Goal: Task Accomplishment & Management: Use online tool/utility

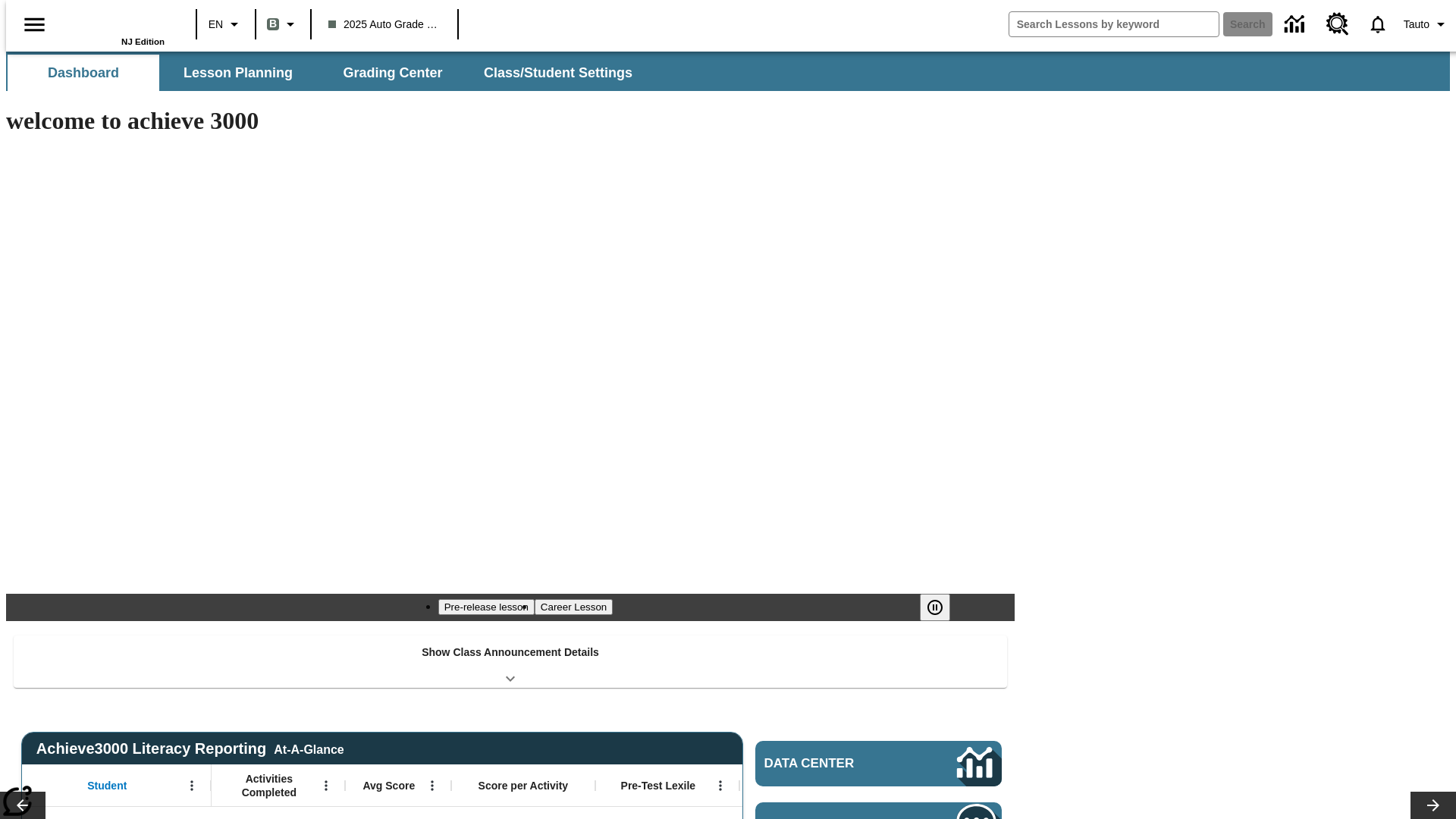
type input "-1"
click at [232, 73] on button "Lesson Planning" at bounding box center [238, 73] width 152 height 37
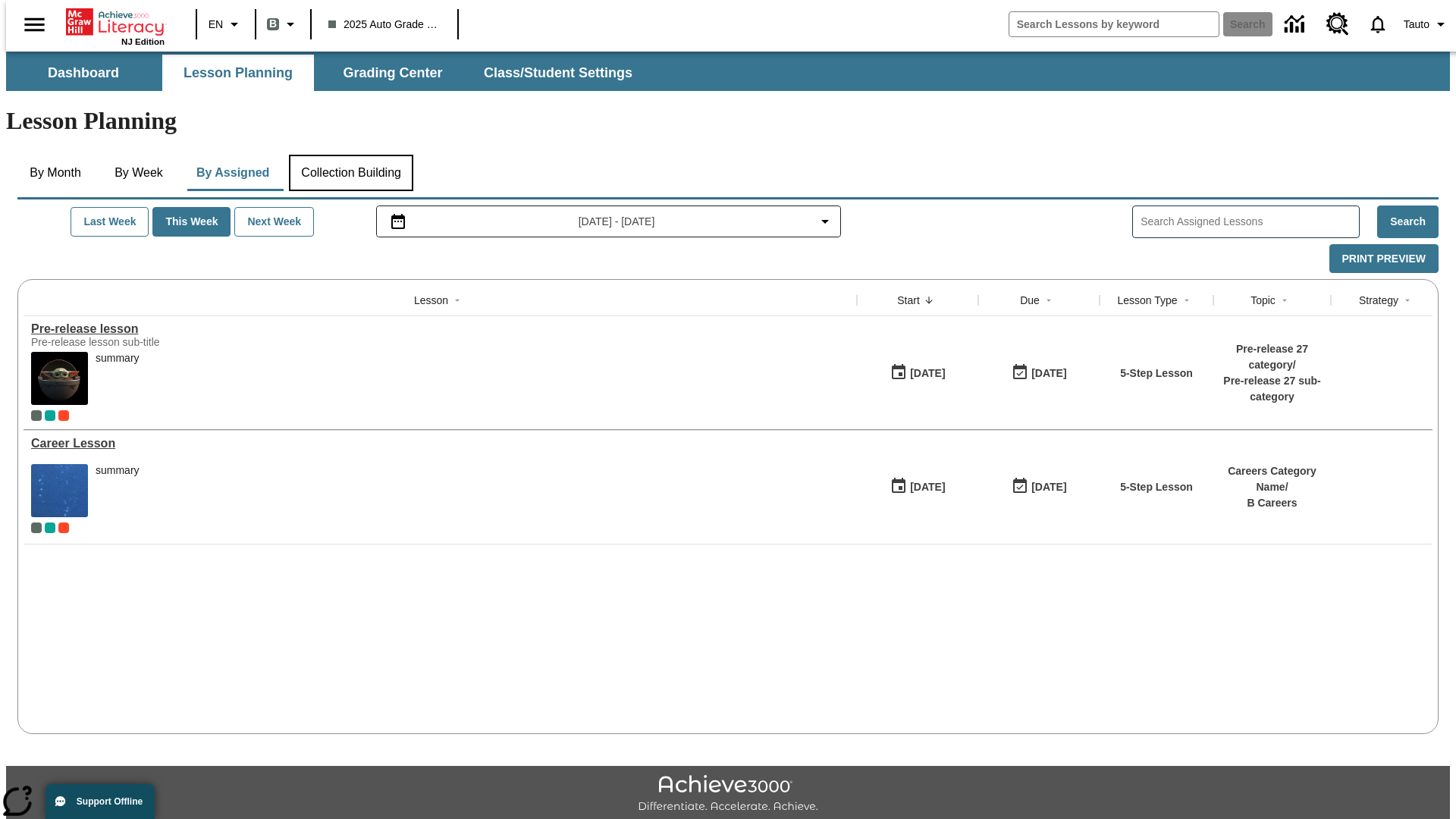
click at [351, 155] on button "Collection Building" at bounding box center [351, 173] width 124 height 37
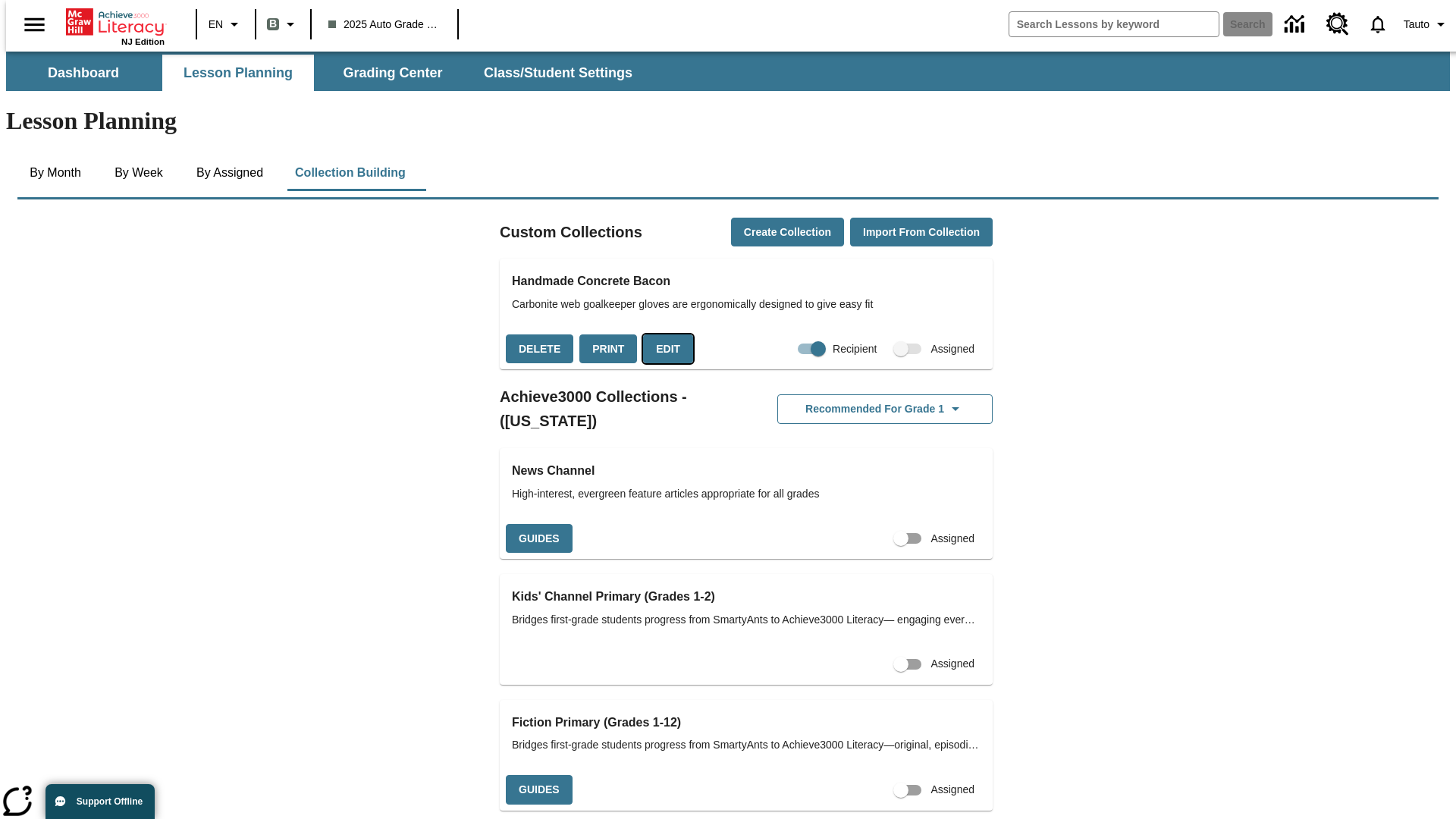
click at [663, 335] on button "Edit" at bounding box center [668, 349] width 50 height 30
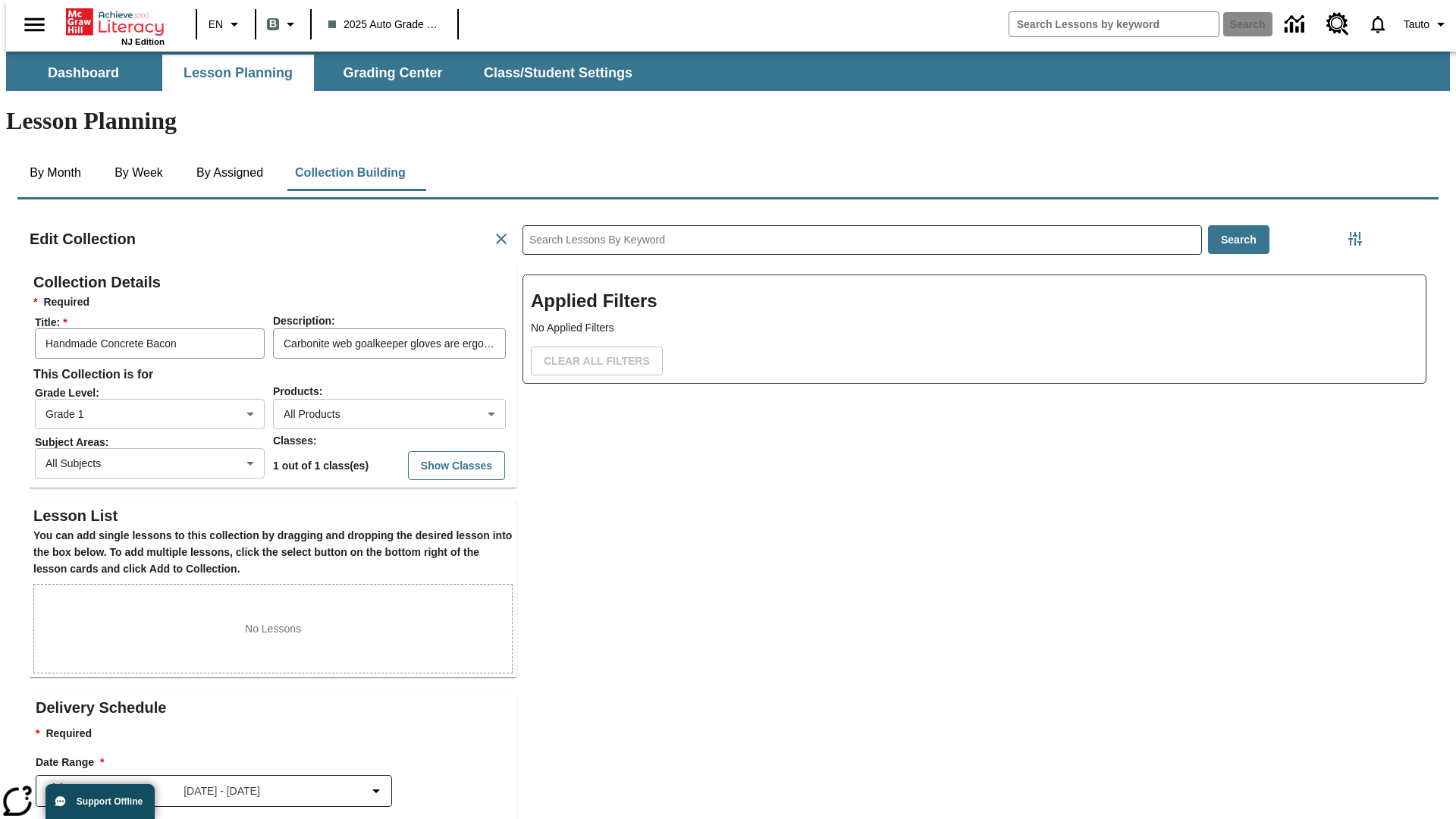
scroll to position [1, 1]
click at [364, 359] on body "Skip to main content NJ Edition EN B 2025 Auto Grade 1 B Search 0 Tauto Dashboa…" at bounding box center [728, 527] width 1444 height 951
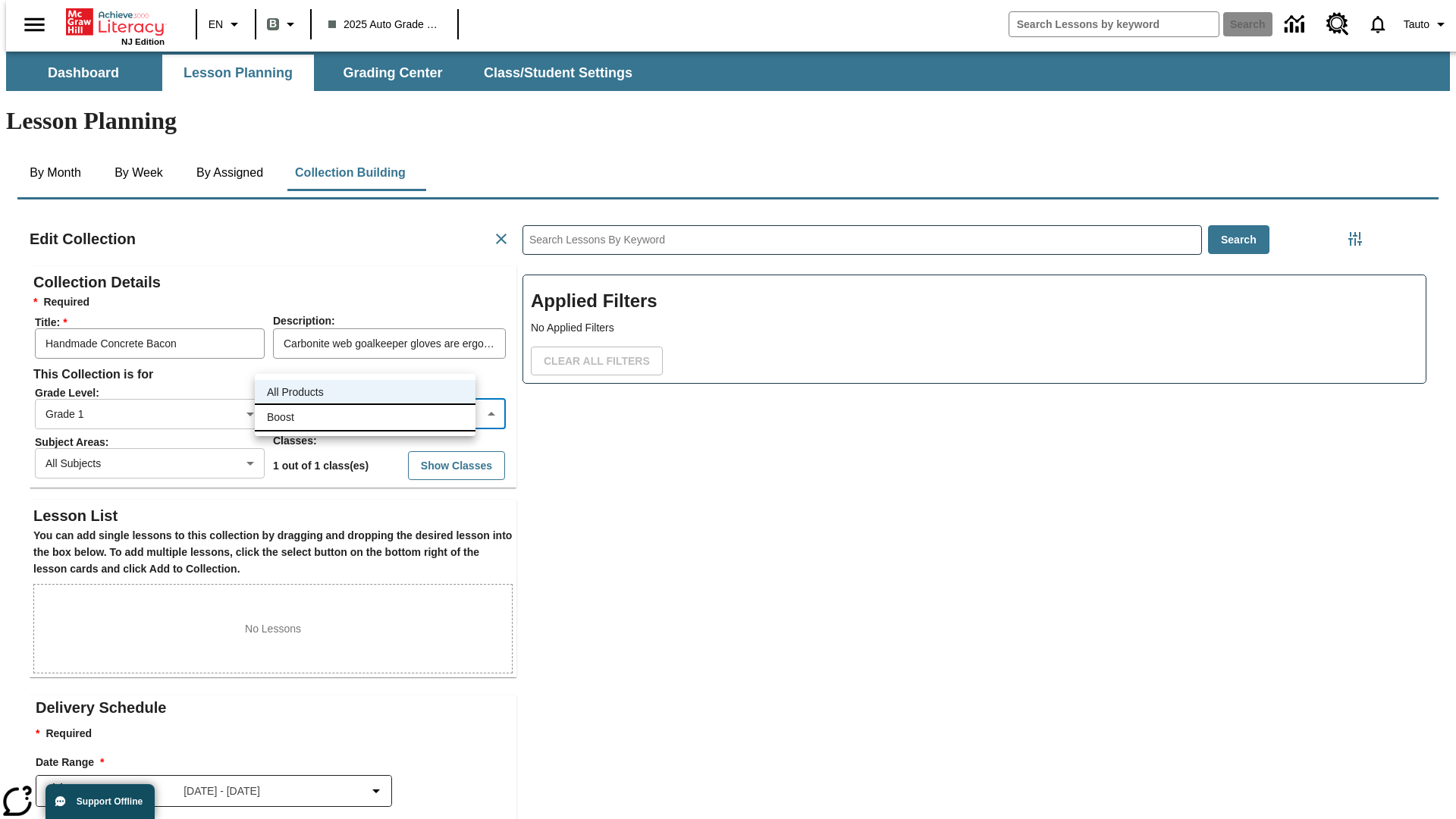
click at [364, 417] on li "Boost" at bounding box center [365, 417] width 221 height 25
type input "12"
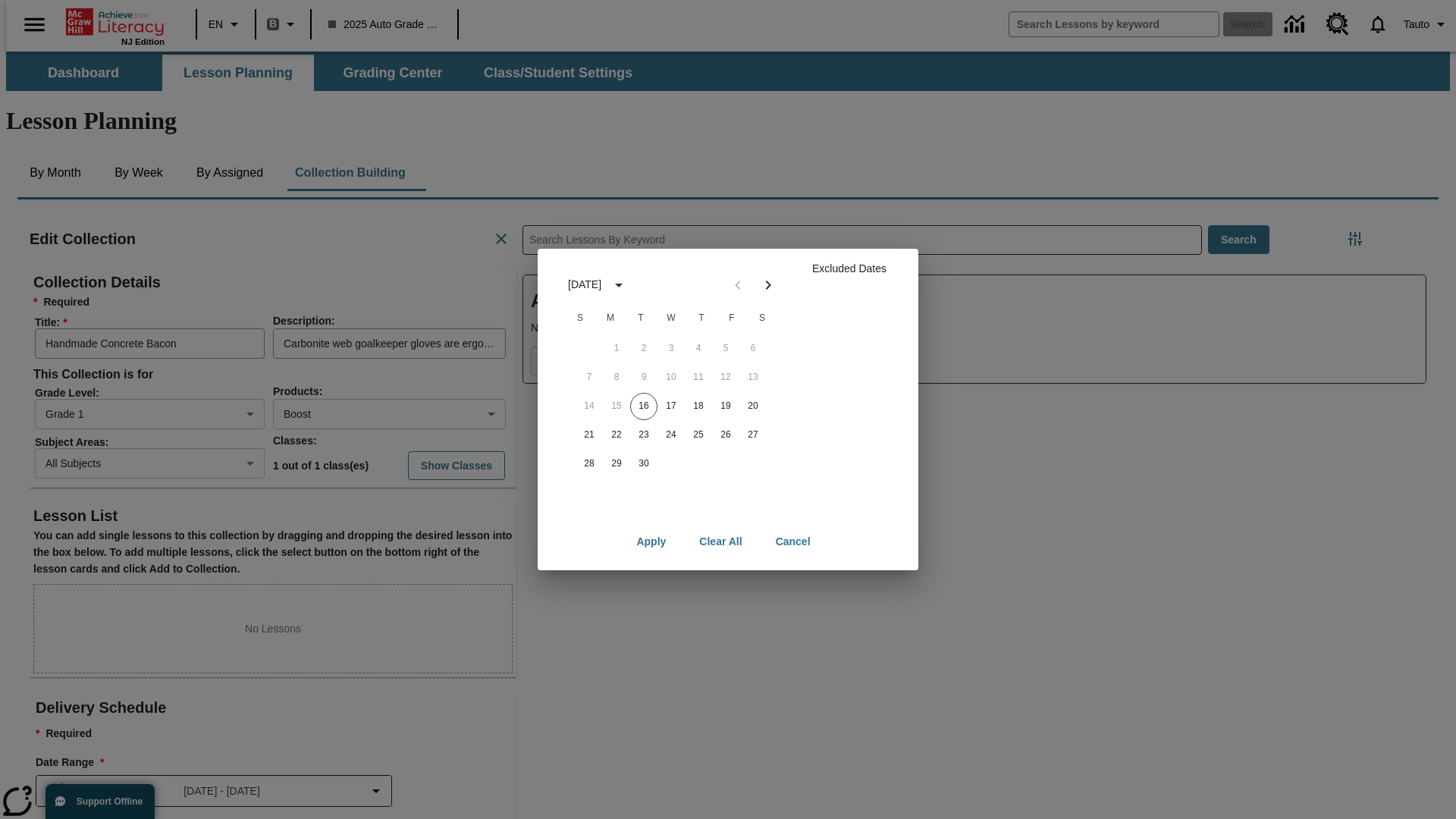
scroll to position [152, 0]
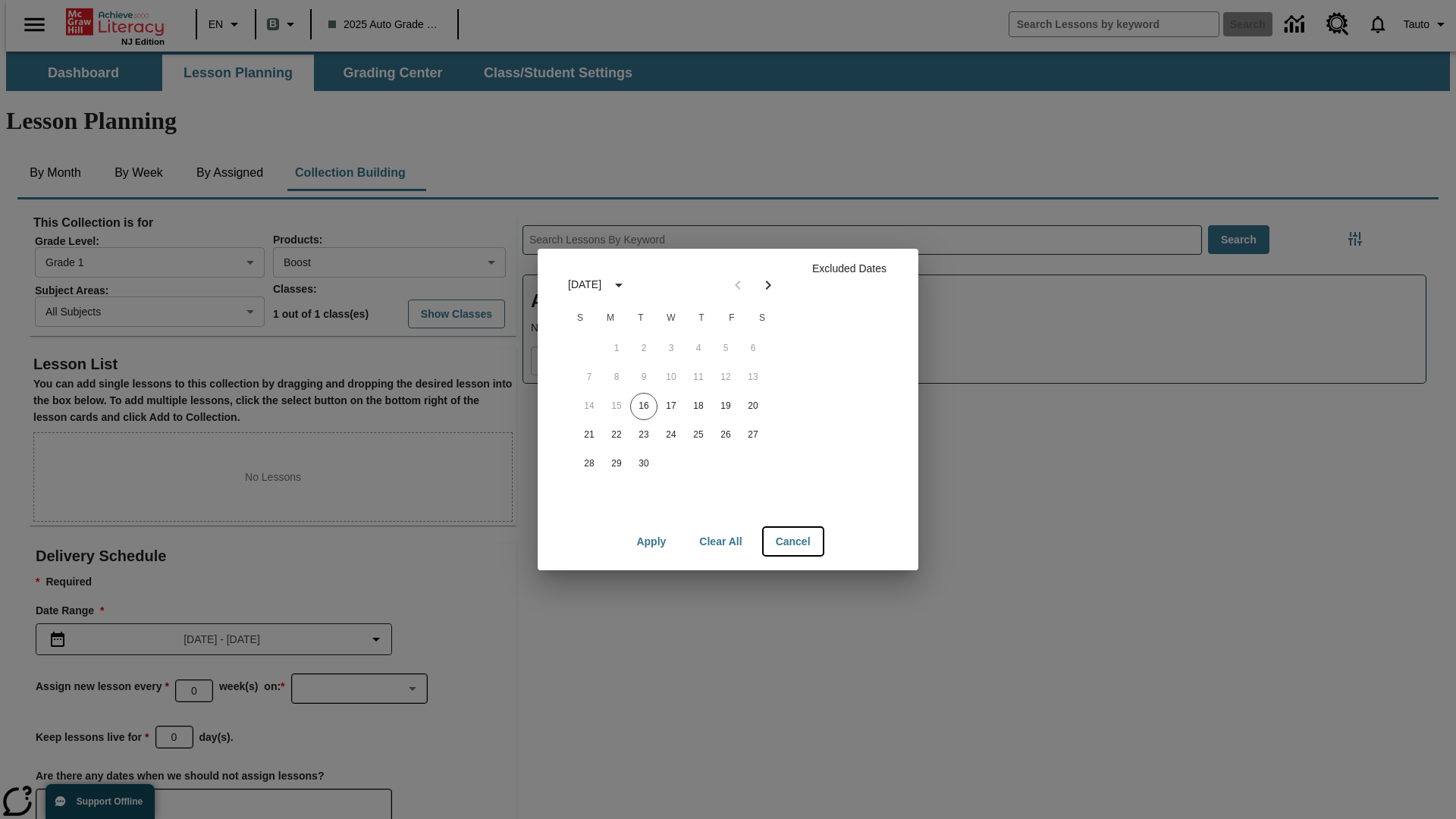
click at [792, 541] on button "Cancel" at bounding box center [793, 541] width 60 height 28
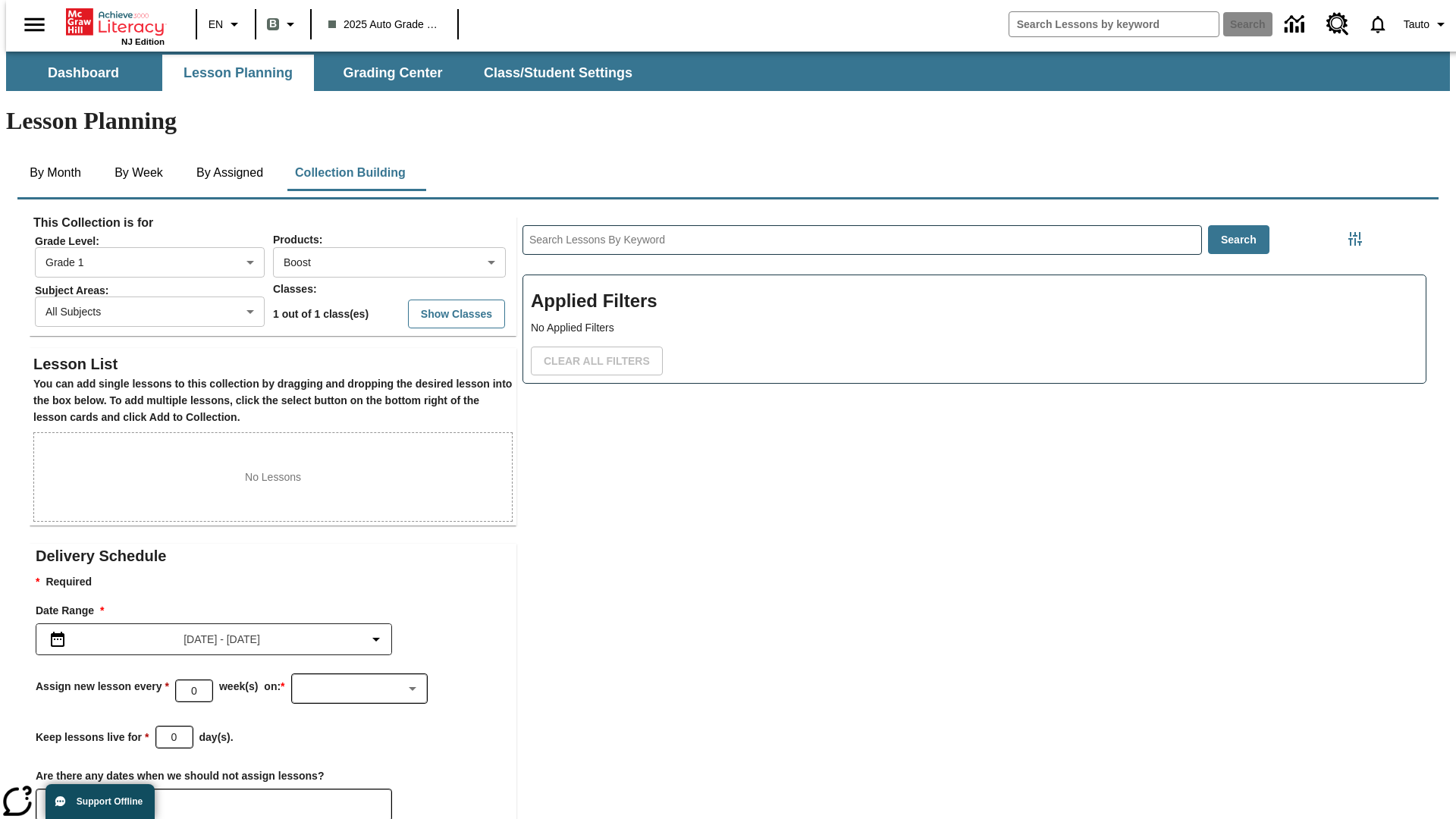
scroll to position [6, 0]
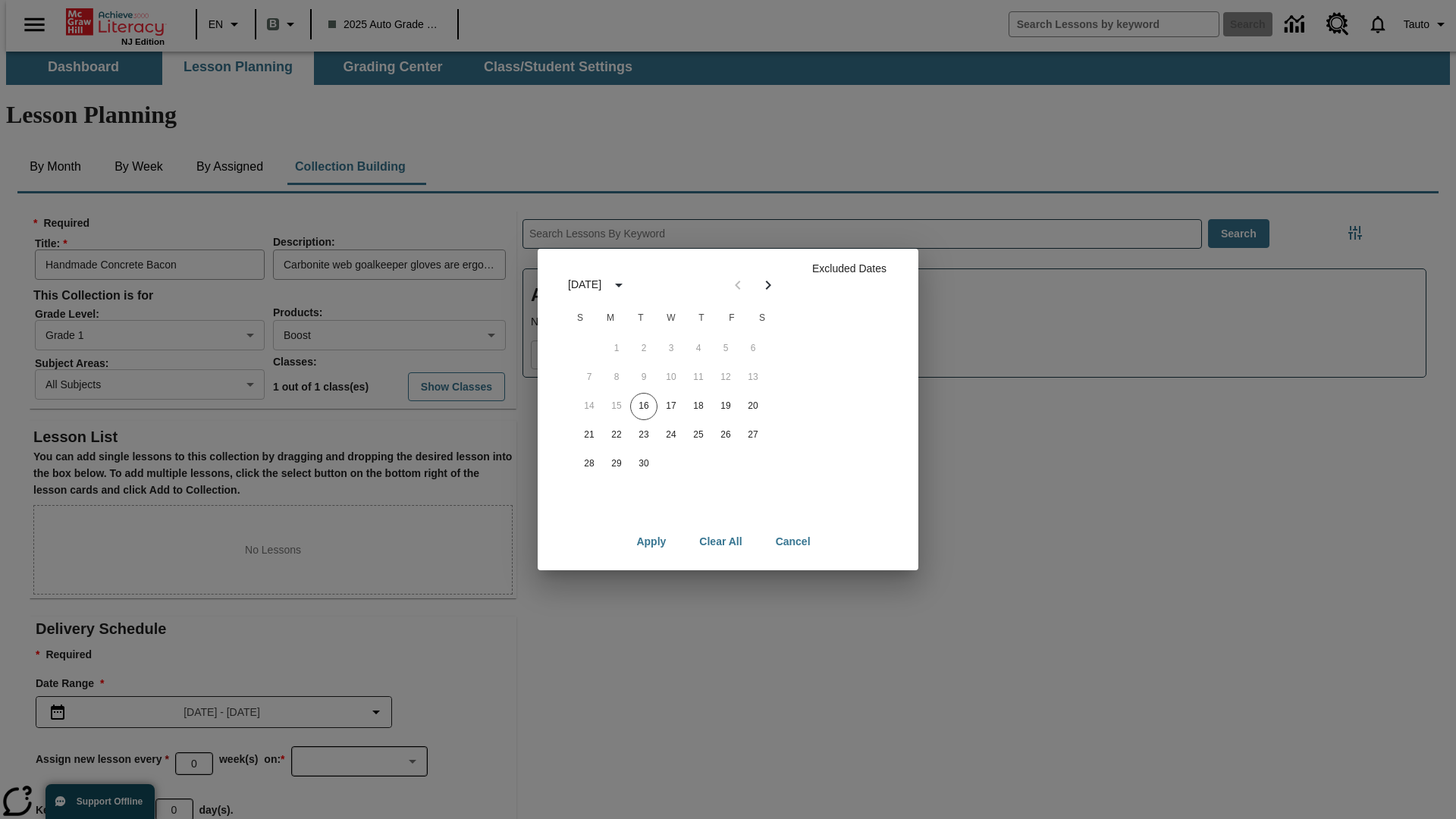
scroll to position [117, 0]
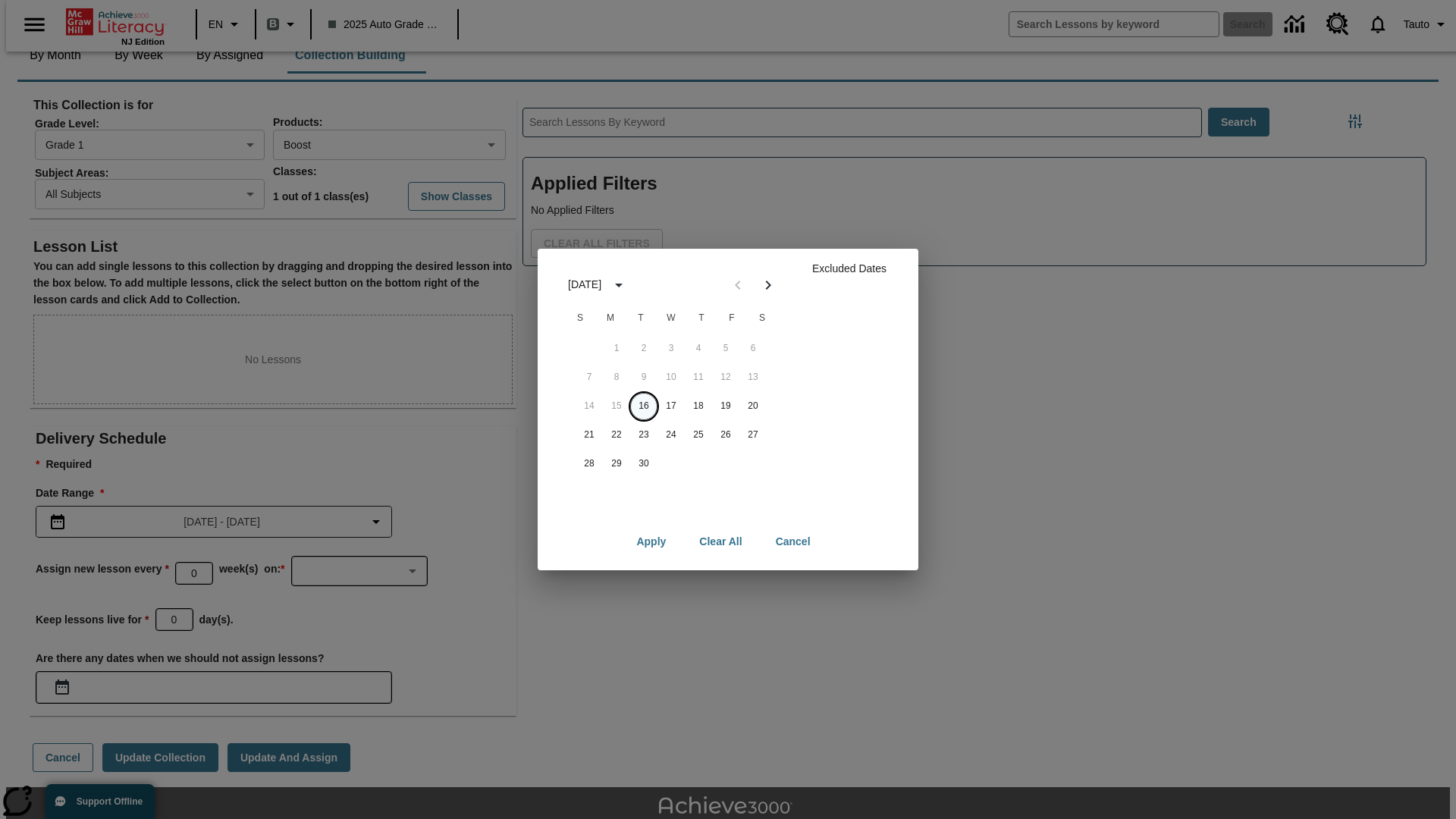
click at [644, 406] on button "16" at bounding box center [644, 407] width 27 height 27
